Goal: Check status: Check status

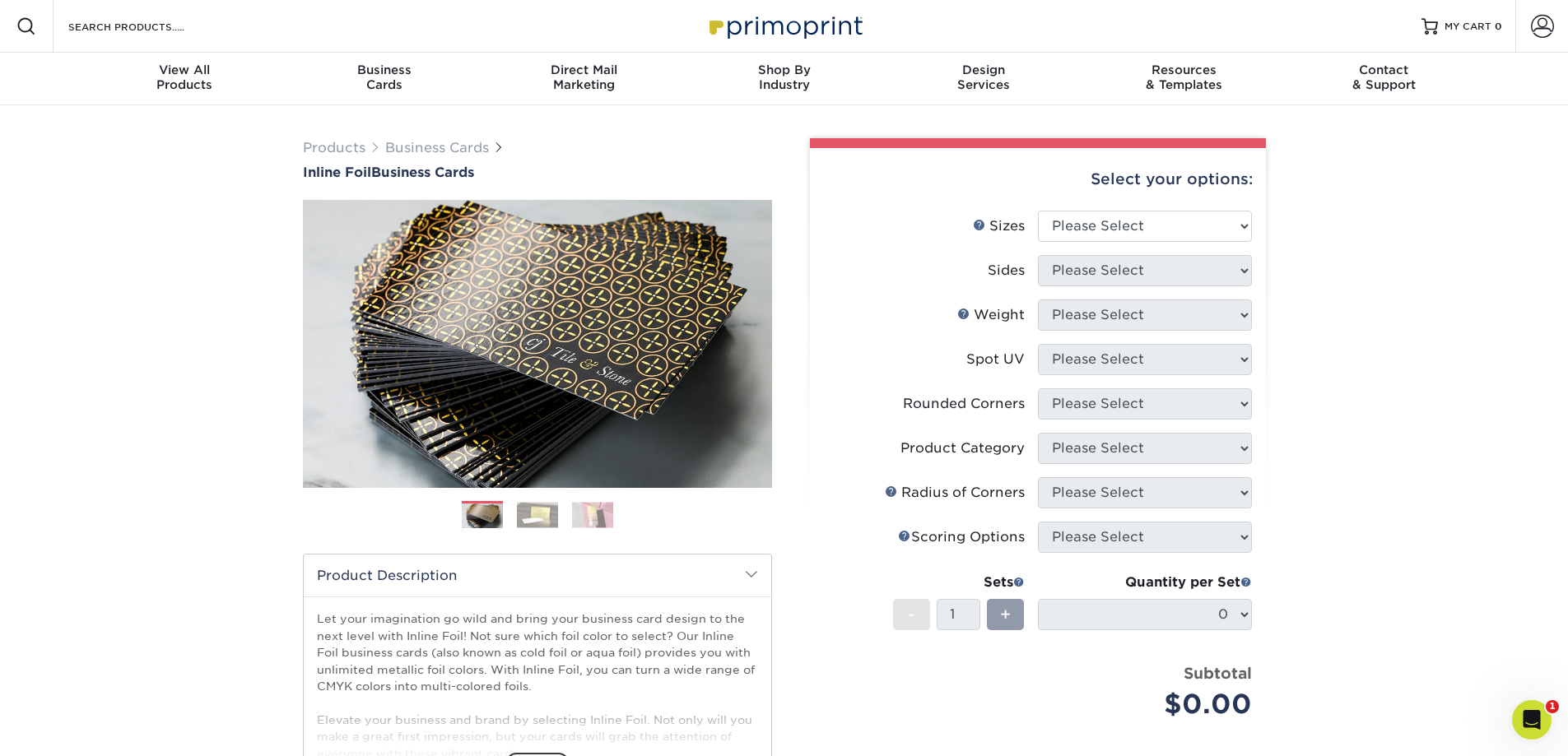
click at [1532, 39] on link "Account" at bounding box center [1541, 27] width 53 height 53
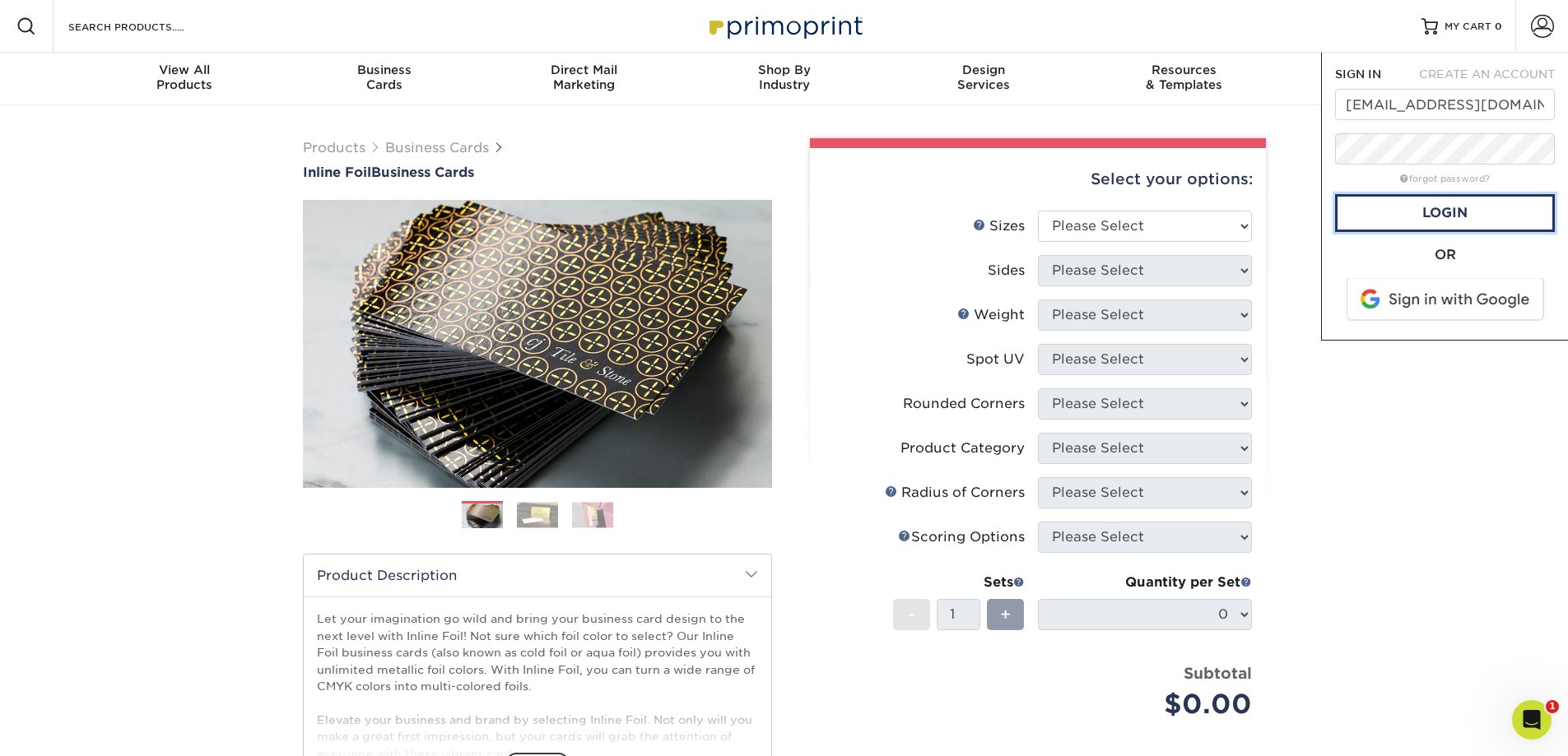
click at [1481, 197] on link "Login" at bounding box center [1445, 213] width 220 height 38
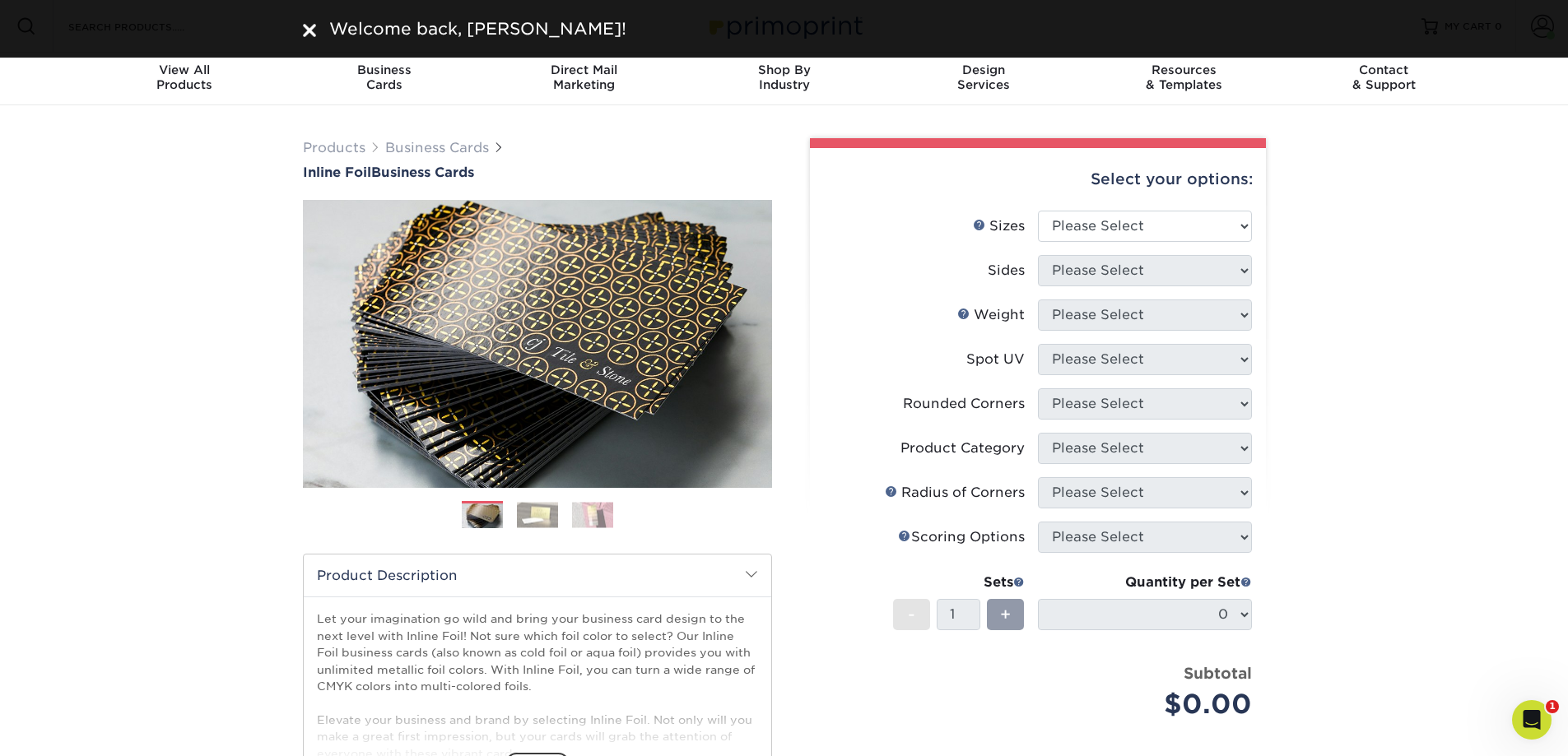
click at [309, 26] on div "Welcome back, [PERSON_NAME]!" at bounding box center [784, 28] width 988 height 25
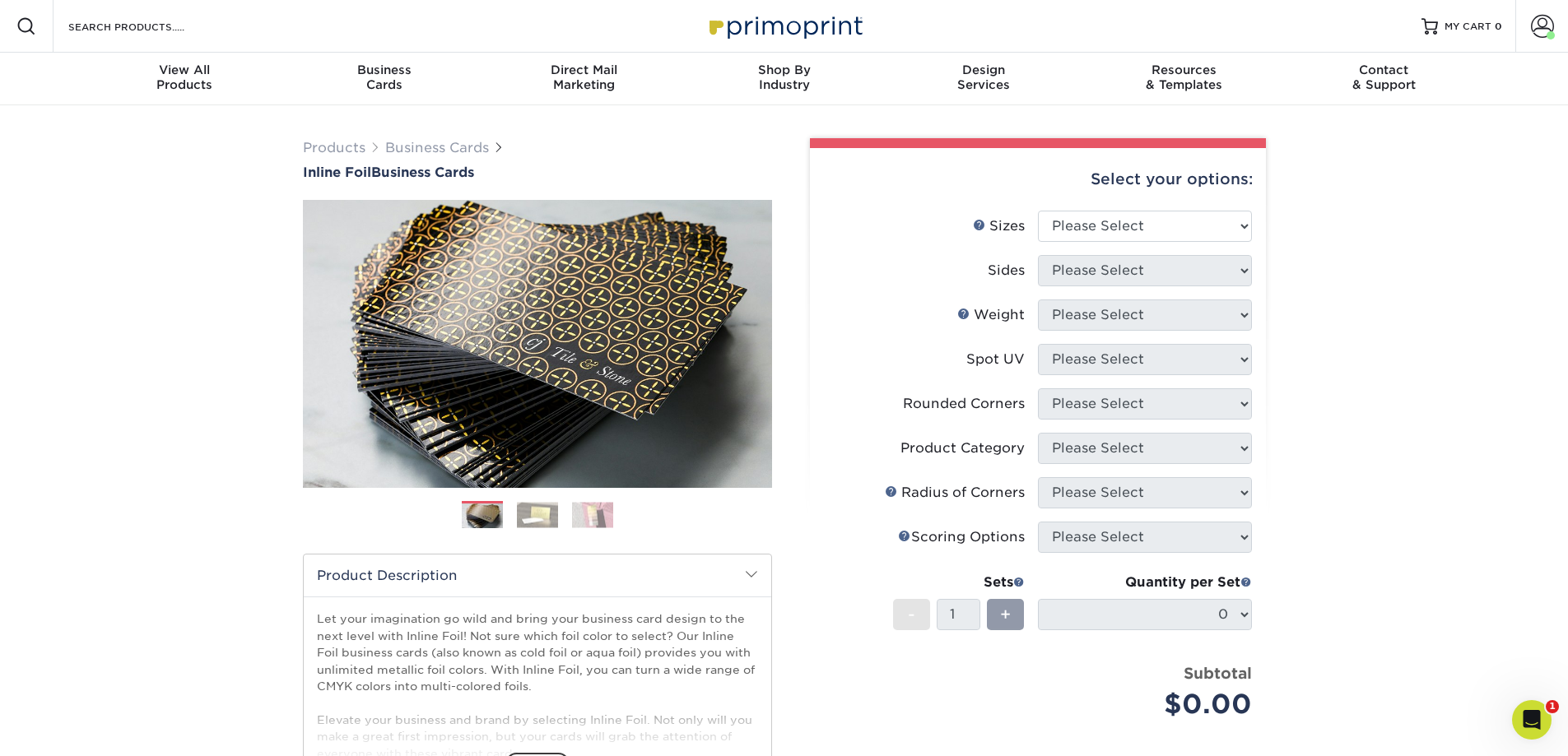
click at [1483, 26] on span "MY CART" at bounding box center [1468, 27] width 47 height 14
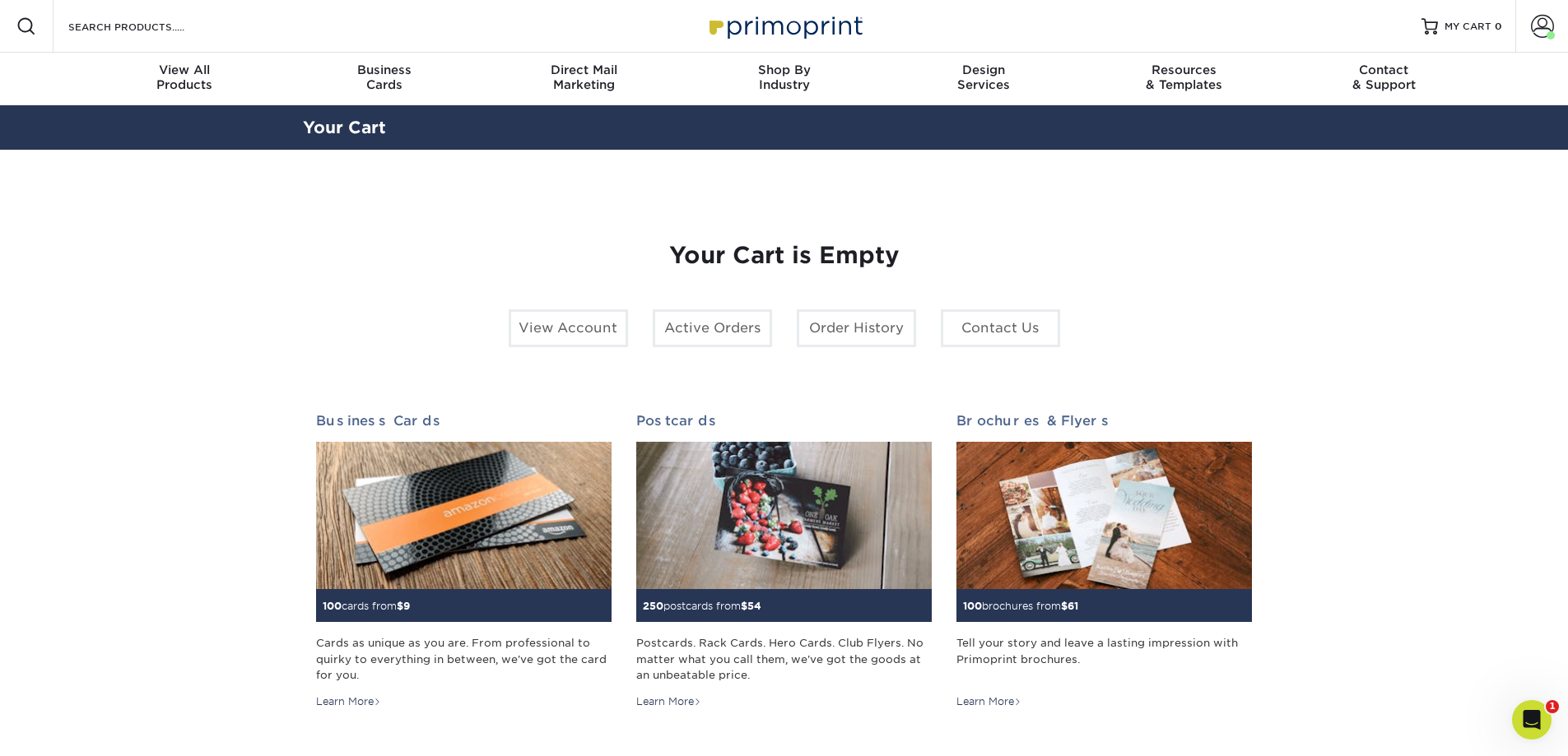
click at [699, 329] on link "Active Orders" at bounding box center [713, 328] width 120 height 38
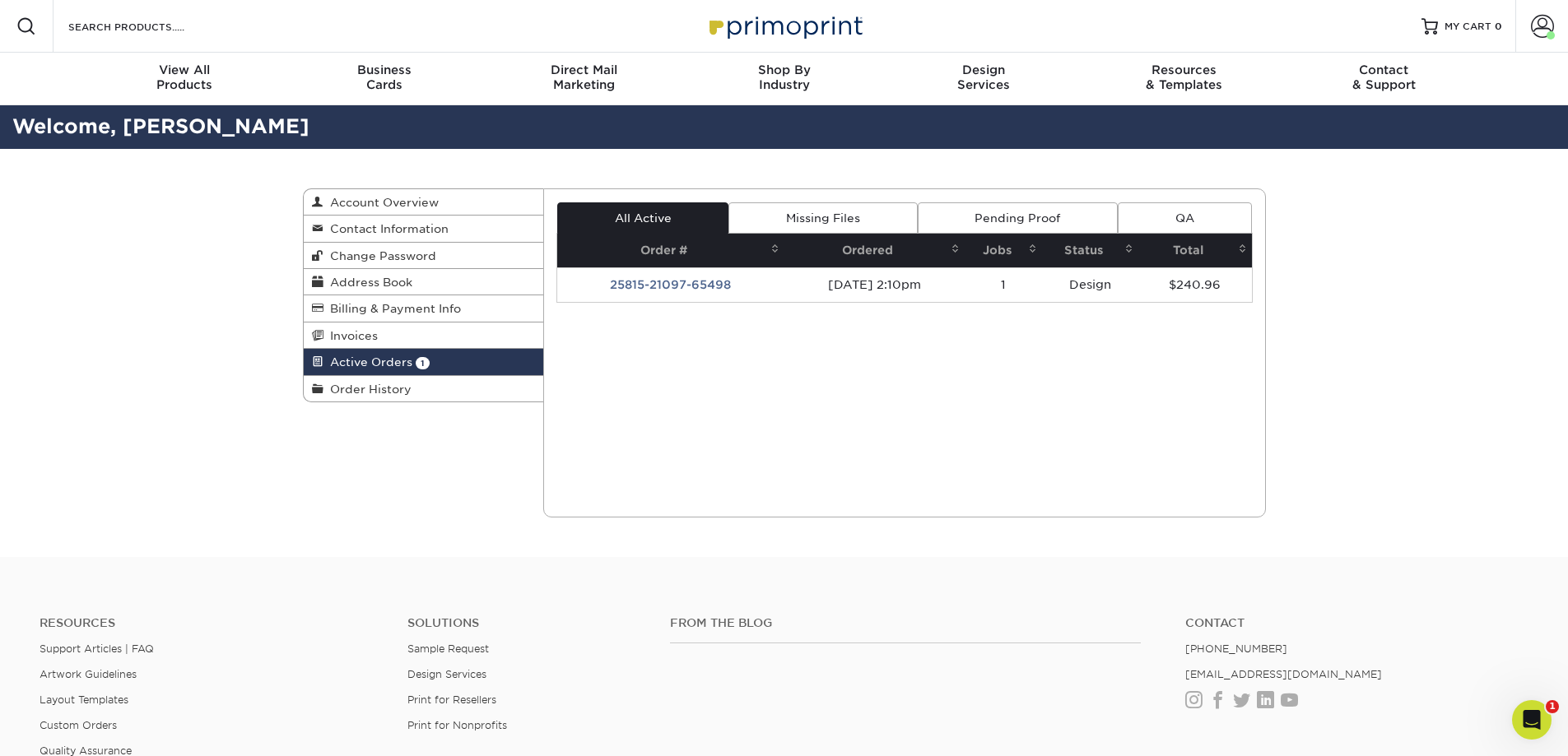
click at [699, 286] on td "25815-21097-65498" at bounding box center [670, 284] width 227 height 34
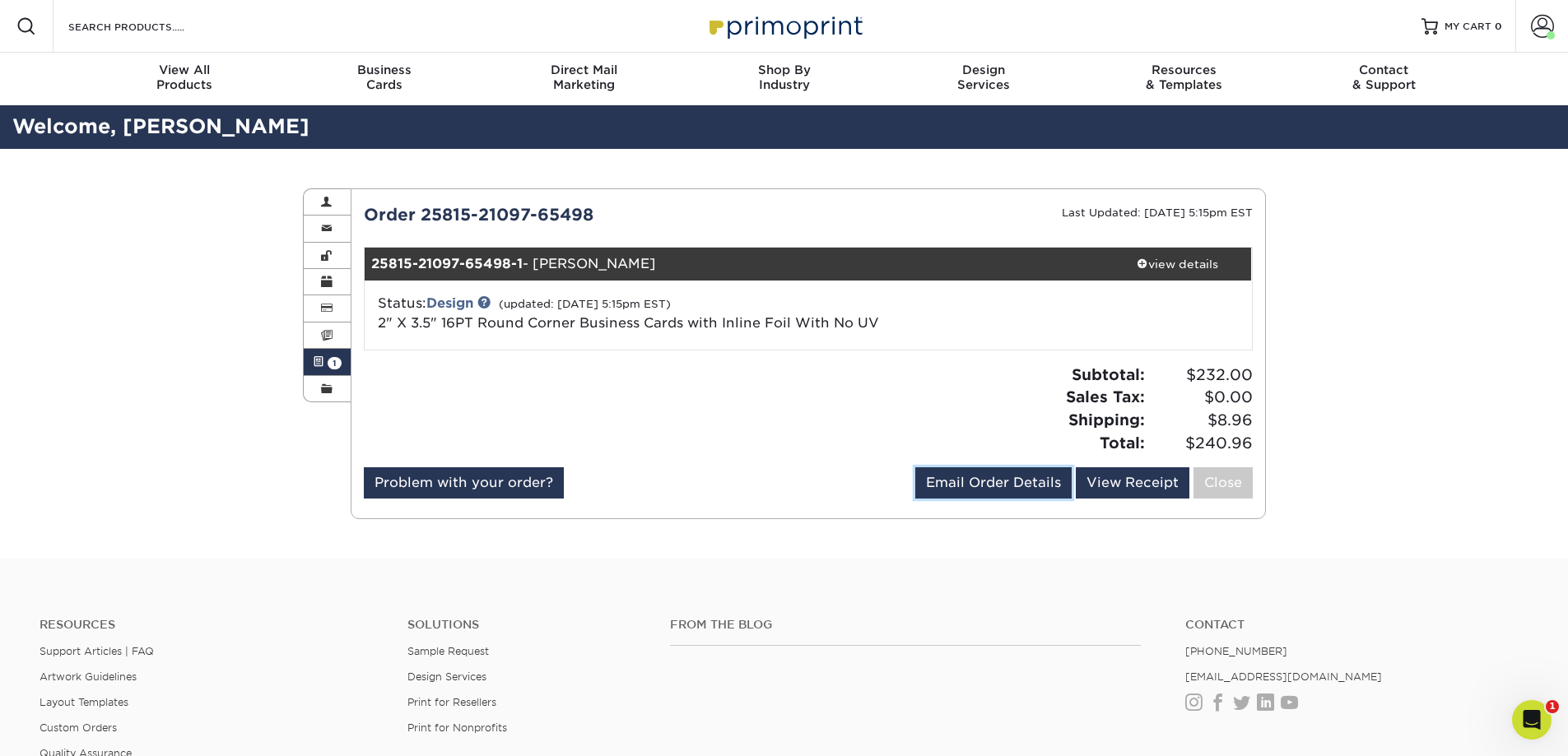
click at [1021, 488] on link "Email Order Details" at bounding box center [993, 483] width 156 height 31
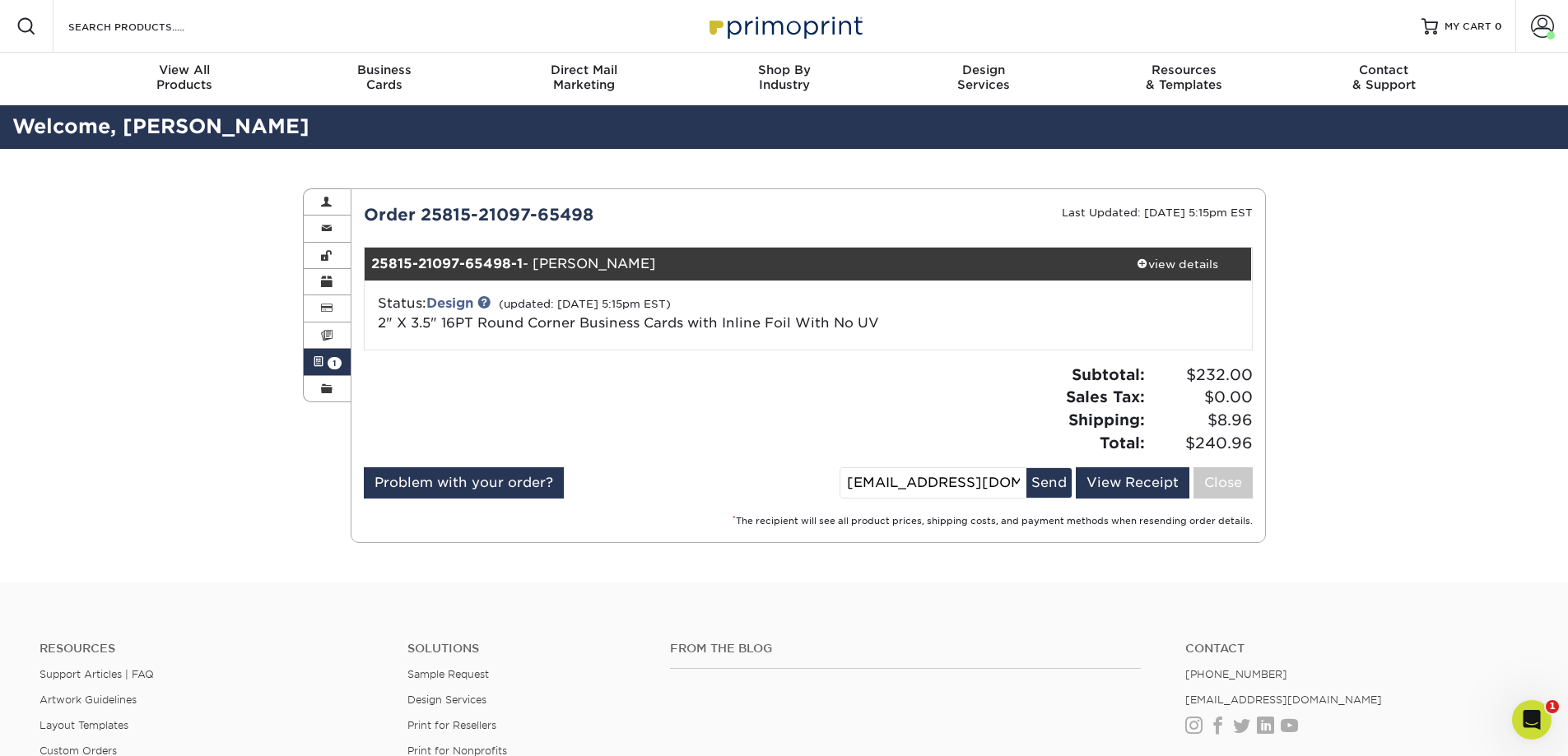
click at [822, 411] on div "Subtotal: $232.00 Sales Tax: $0.00 Shipping: $8.96 Total: $240.96" at bounding box center [1036, 408] width 457 height 90
click at [1132, 470] on link "View Receipt" at bounding box center [1132, 483] width 114 height 31
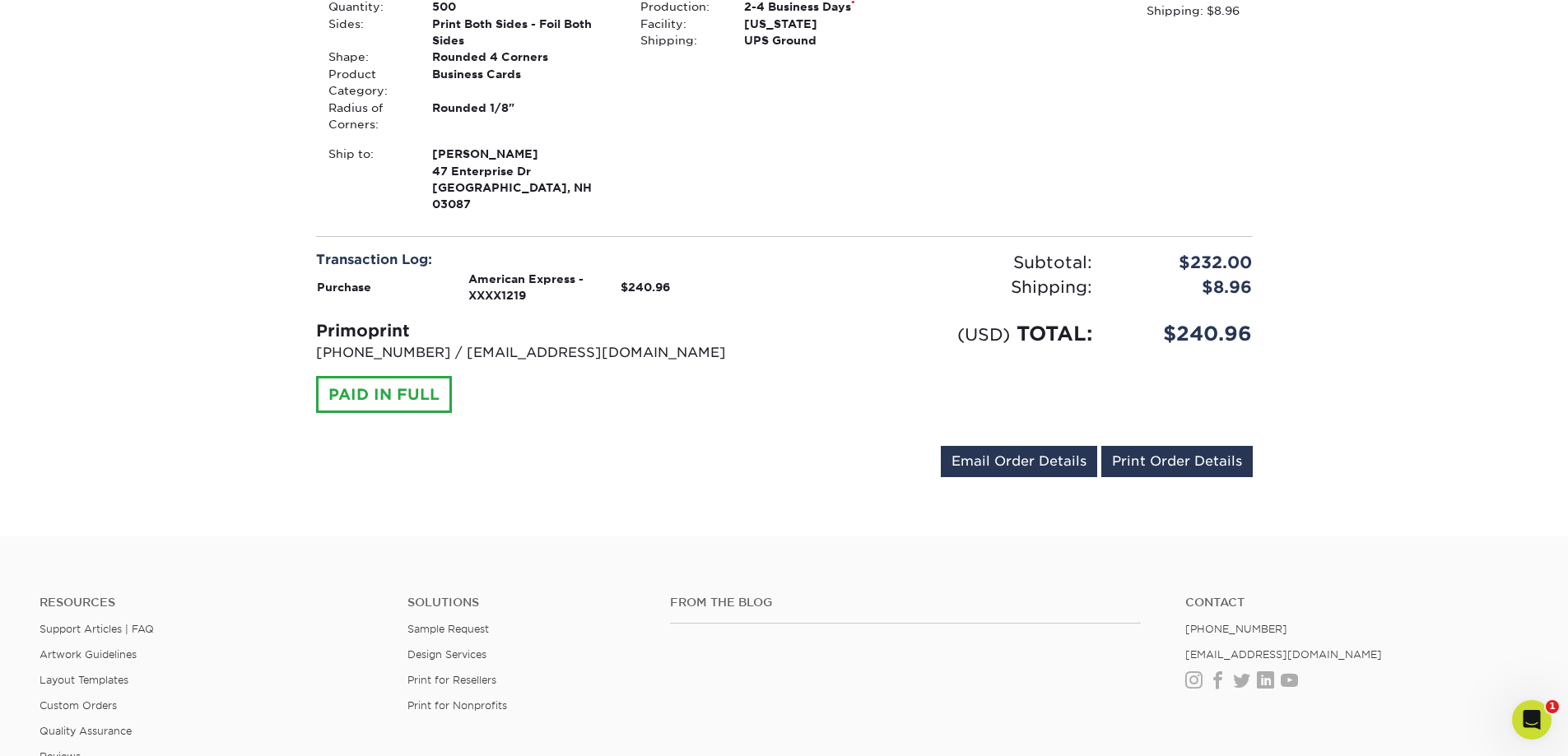
scroll to position [246, 0]
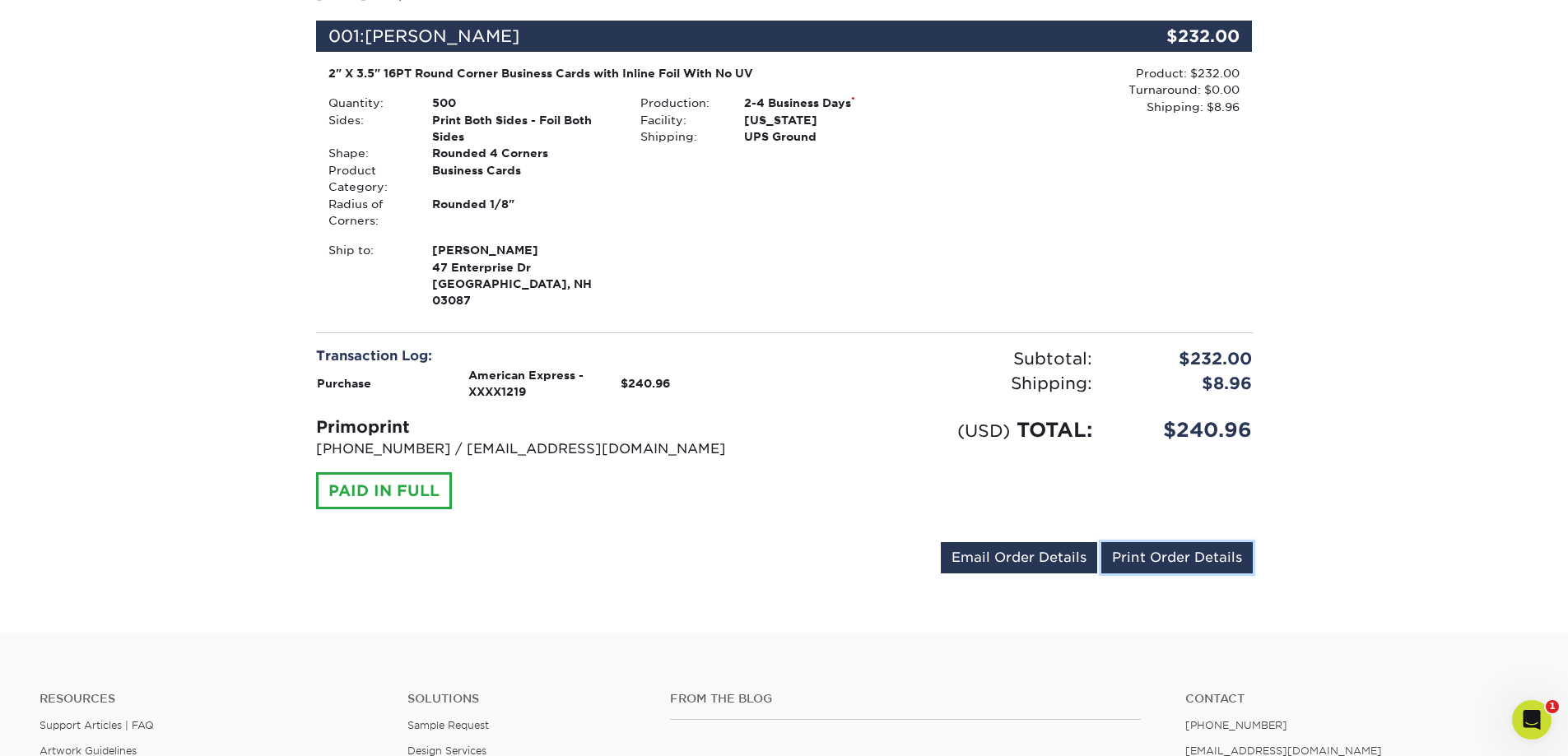
click at [1152, 545] on link "Print Order Details" at bounding box center [1176, 558] width 151 height 31
